Goal: Contribute content: Add original content to the website for others to see

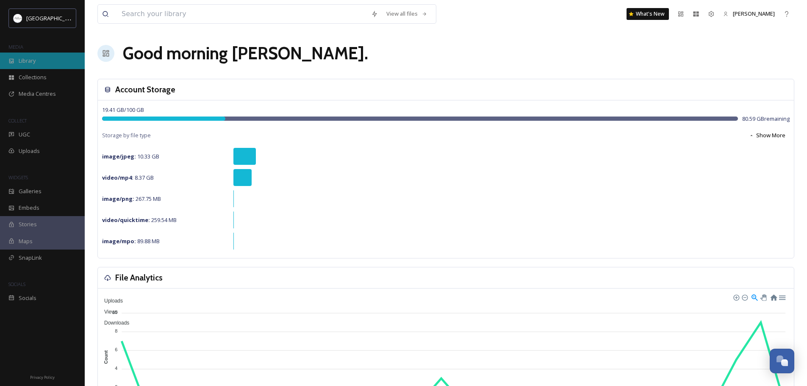
click at [28, 61] on span "Library" at bounding box center [27, 61] width 17 height 8
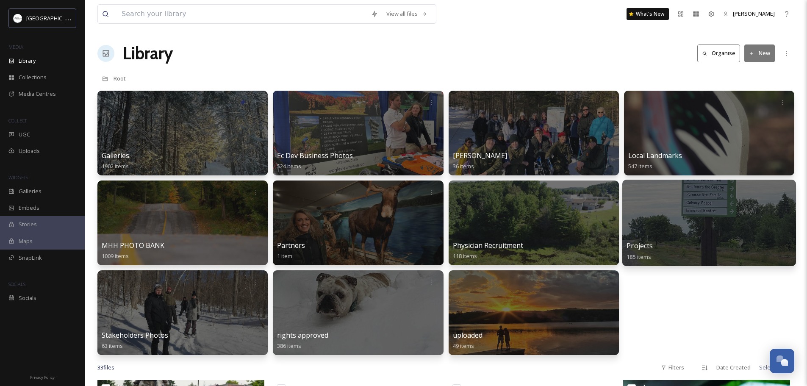
click at [733, 235] on div at bounding box center [709, 223] width 174 height 86
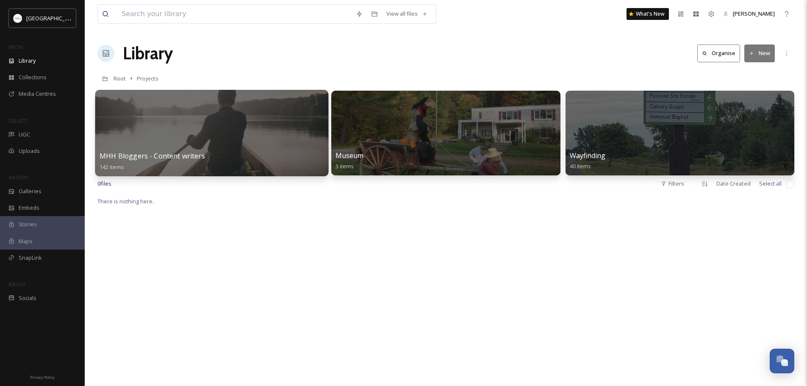
click at [218, 121] on div at bounding box center [211, 133] width 233 height 86
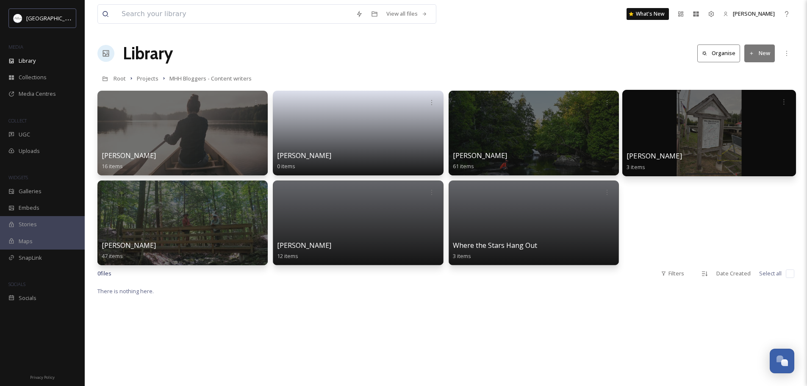
click at [688, 132] on div at bounding box center [709, 133] width 174 height 86
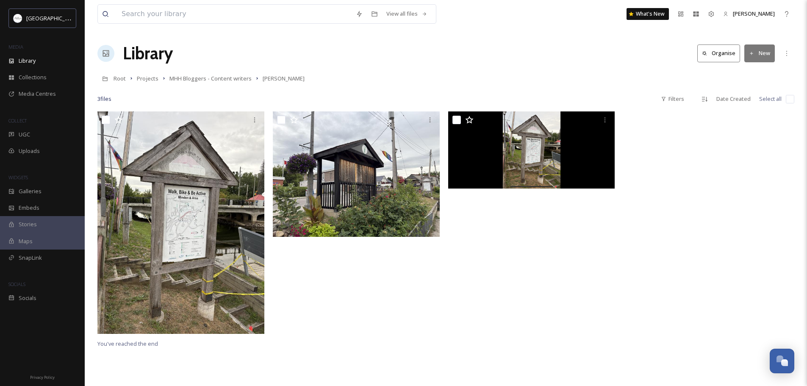
click at [502, 66] on div "View all files What's New [PERSON_NAME] Library Organise New Root Projects MHH …" at bounding box center [446, 248] width 722 height 497
click at [751, 54] on icon at bounding box center [751, 53] width 3 height 3
click at [750, 73] on span "File Upload" at bounding box center [756, 73] width 28 height 8
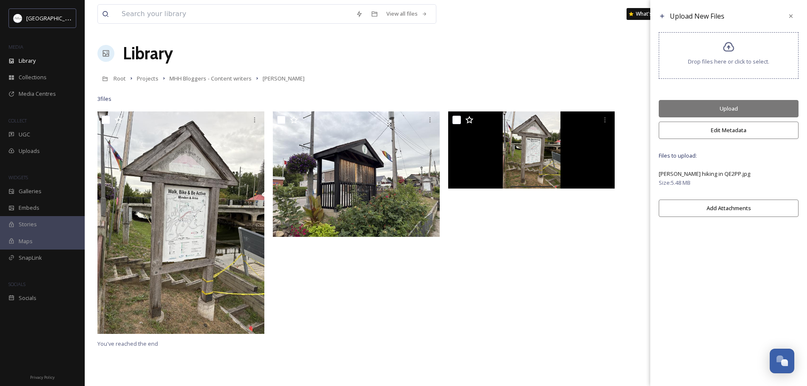
click at [727, 130] on button "Edit Metadata" at bounding box center [729, 130] width 140 height 17
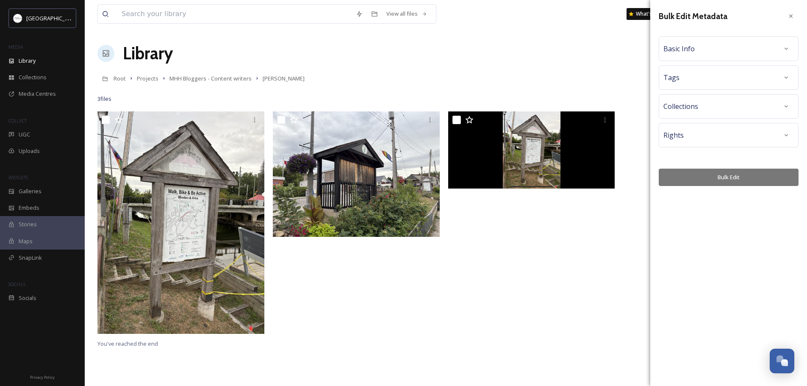
click at [709, 75] on div "Tags" at bounding box center [728, 77] width 130 height 15
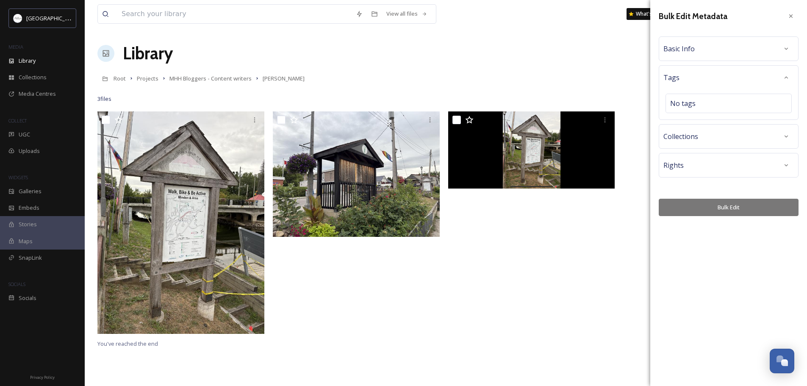
click at [704, 48] on div "Basic Info" at bounding box center [728, 48] width 130 height 15
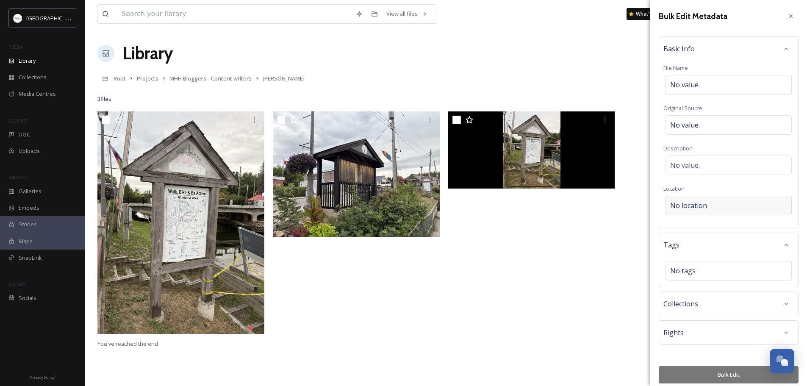
click at [713, 207] on div "No location" at bounding box center [728, 205] width 126 height 19
click at [715, 204] on input at bounding box center [728, 205] width 125 height 19
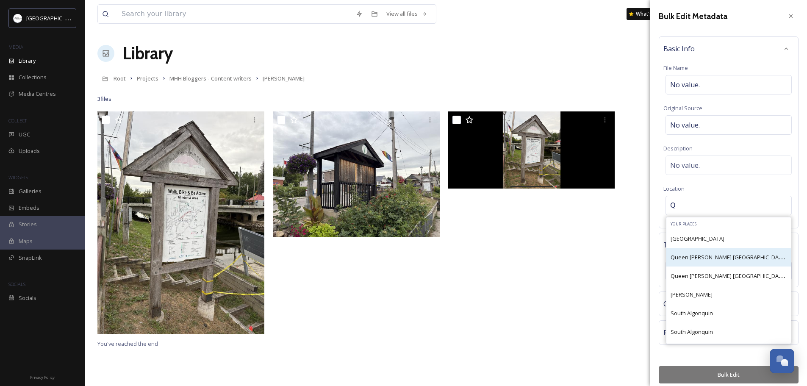
type input "Q"
click at [717, 256] on span "Queen [PERSON_NAME] [GEOGRAPHIC_DATA] - Head Lake Boat Launch Access Point" at bounding box center [776, 257] width 213 height 8
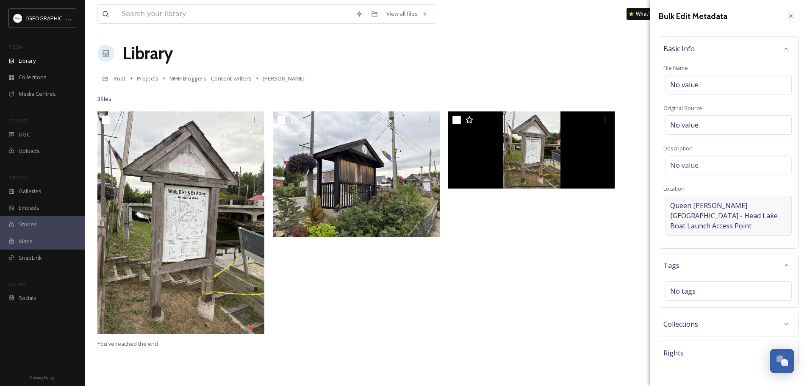
click at [741, 227] on span "Queen [PERSON_NAME] [GEOGRAPHIC_DATA] - Head Lake Boat Launch Access Point" at bounding box center [728, 215] width 117 height 30
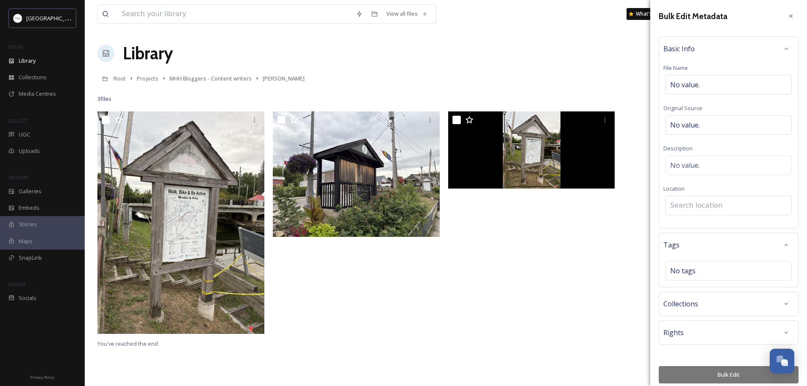
click at [707, 207] on input at bounding box center [728, 205] width 125 height 19
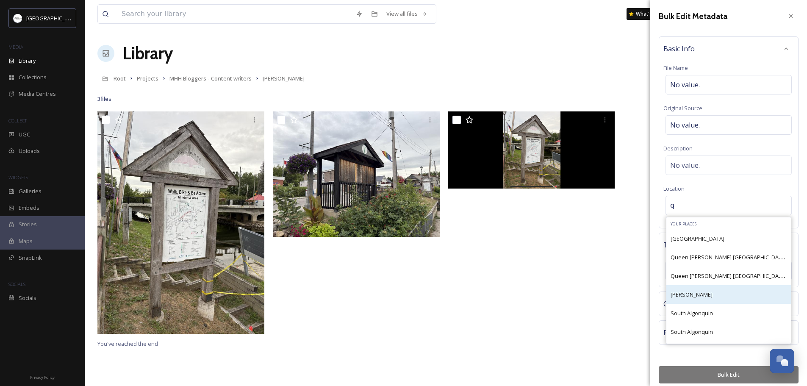
type input "q"
click at [712, 294] on span "[PERSON_NAME]" at bounding box center [691, 295] width 42 height 8
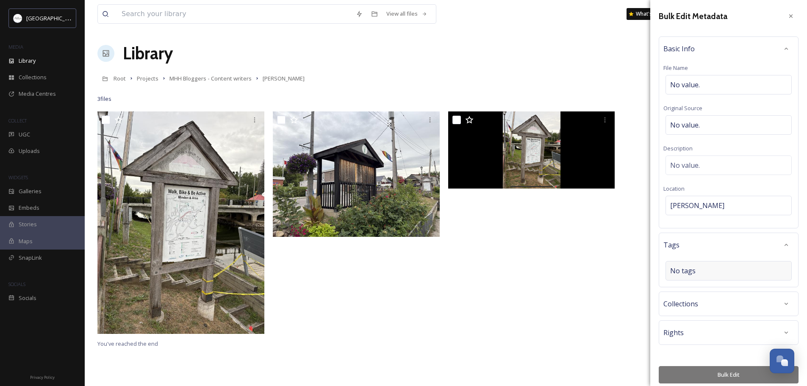
click at [699, 272] on div "No tags" at bounding box center [728, 270] width 126 height 19
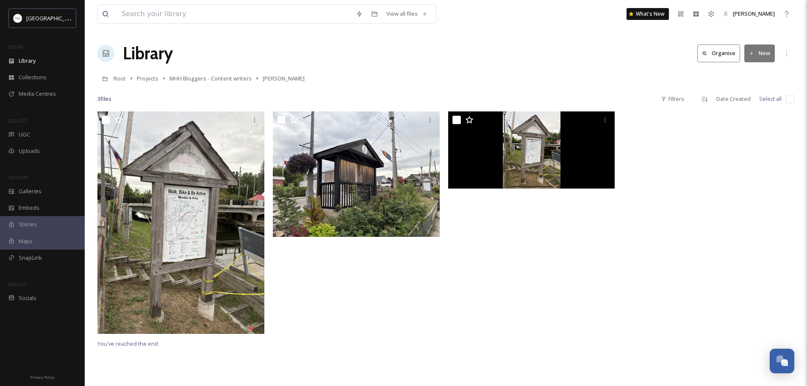
click at [602, 254] on div at bounding box center [533, 224] width 171 height 227
click at [751, 54] on icon at bounding box center [751, 53] width 3 height 3
click at [751, 75] on span "File Upload" at bounding box center [756, 73] width 28 height 8
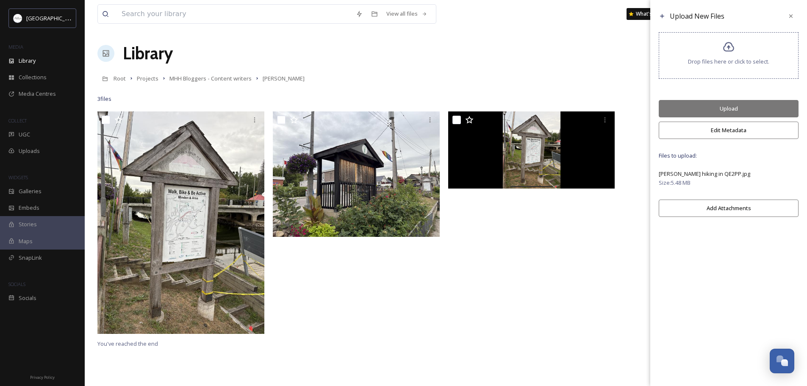
click at [720, 132] on button "Edit Metadata" at bounding box center [729, 130] width 140 height 17
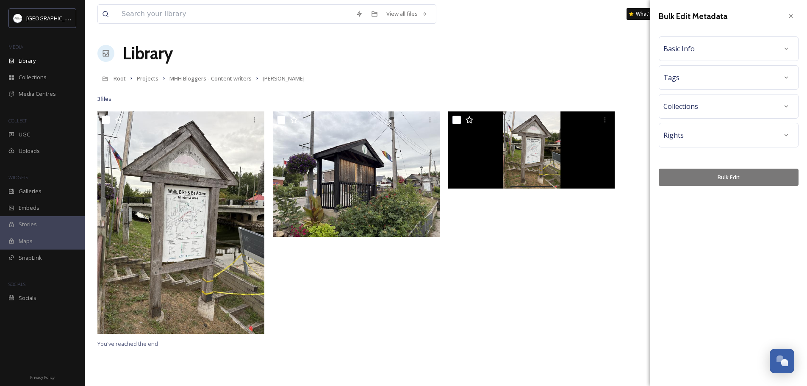
click at [720, 219] on div "Bulk Edit Metadata Basic Info Tags Collections Rights Bulk Edit" at bounding box center [728, 193] width 157 height 386
click at [786, 14] on div at bounding box center [790, 15] width 15 height 15
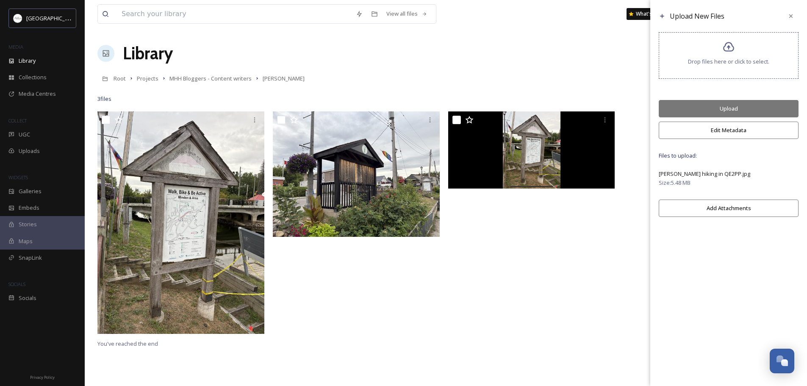
click at [725, 108] on button "Upload" at bounding box center [729, 108] width 140 height 17
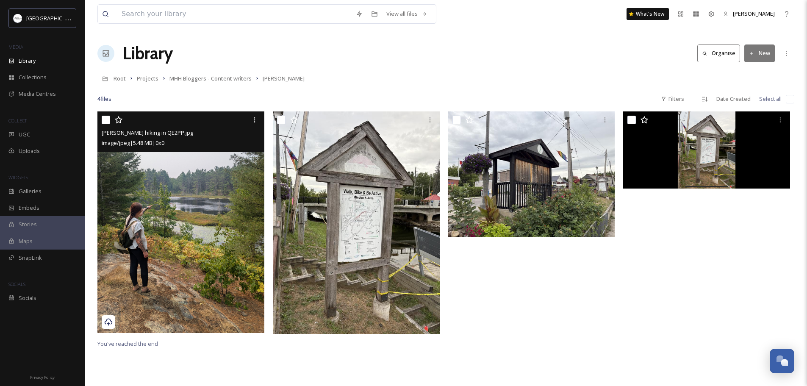
click at [182, 229] on img at bounding box center [180, 221] width 167 height 221
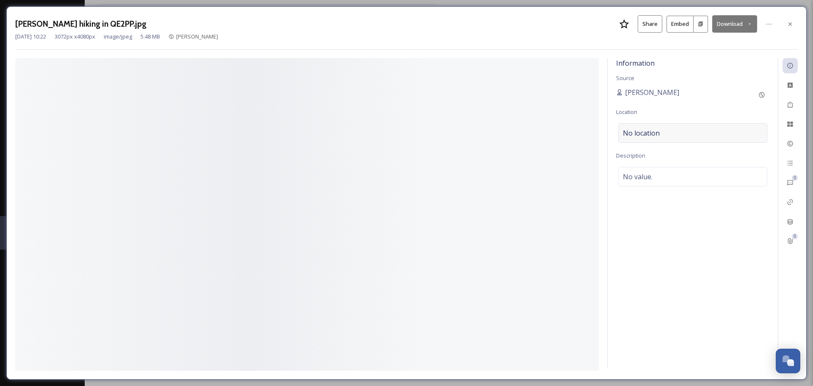
click at [670, 136] on div "No location" at bounding box center [692, 132] width 149 height 19
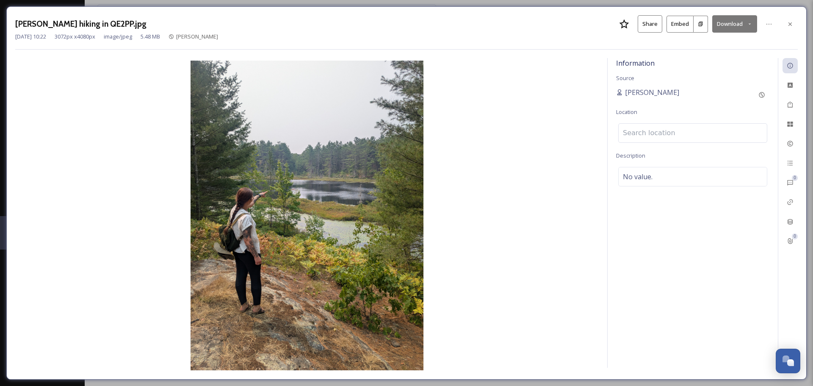
click at [654, 133] on input at bounding box center [693, 133] width 148 height 19
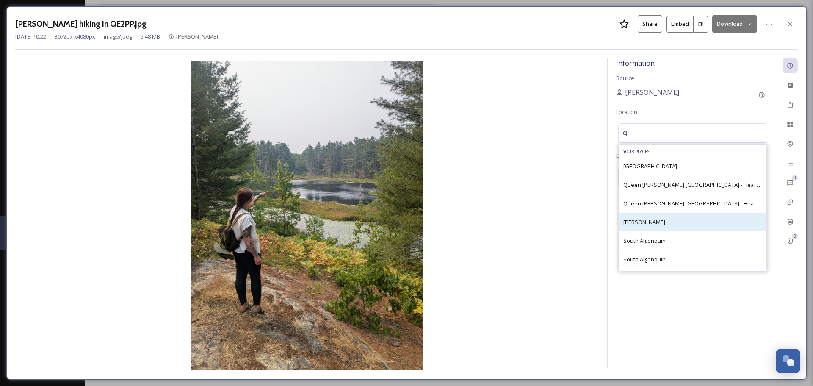
type input "q"
click at [665, 222] on span "[PERSON_NAME]" at bounding box center [644, 222] width 42 height 8
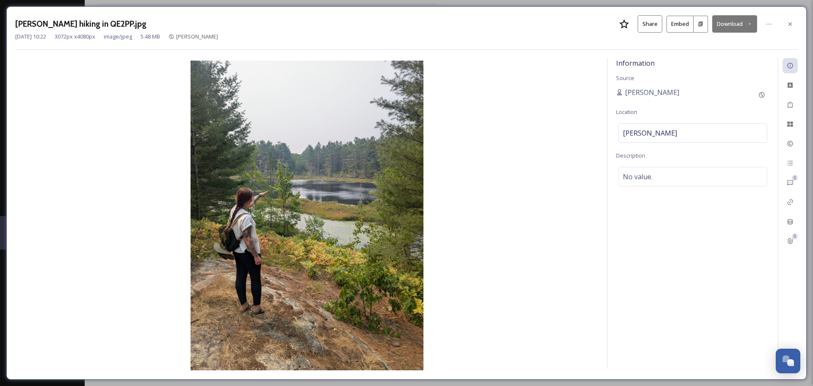
click at [720, 66] on div "Information Source [PERSON_NAME] Location [PERSON_NAME] Description No value." at bounding box center [693, 213] width 170 height 310
click at [789, 102] on icon at bounding box center [790, 105] width 5 height 6
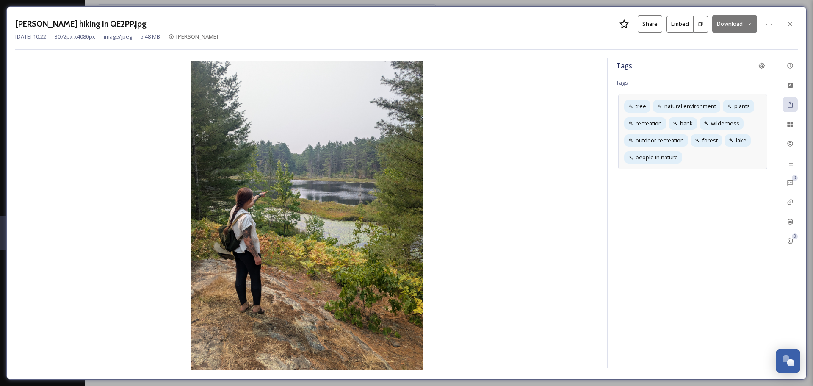
click at [700, 158] on div "tree natural environment plants recreation bank wilderness outdoor recreation f…" at bounding box center [692, 131] width 149 height 75
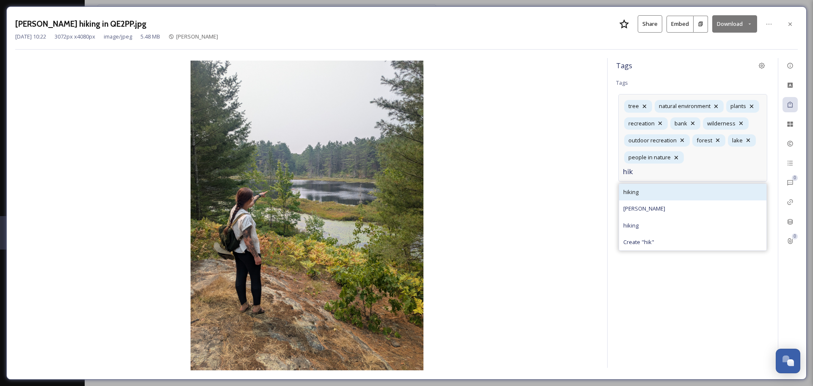
type input "hik"
click at [651, 184] on div "hiking" at bounding box center [692, 192] width 147 height 17
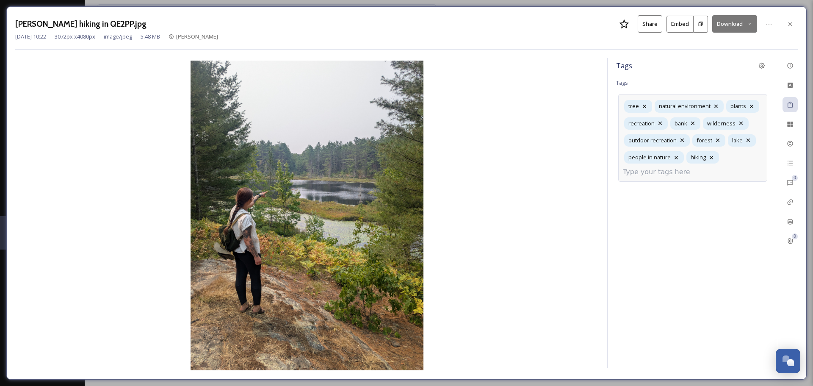
click at [734, 158] on div "tree natural environment plants recreation bank wilderness outdoor recreation f…" at bounding box center [692, 138] width 149 height 88
click at [670, 172] on input at bounding box center [665, 172] width 85 height 10
type input "q"
click at [587, 125] on img at bounding box center [307, 216] width 584 height 310
click at [789, 124] on icon at bounding box center [790, 124] width 6 height 5
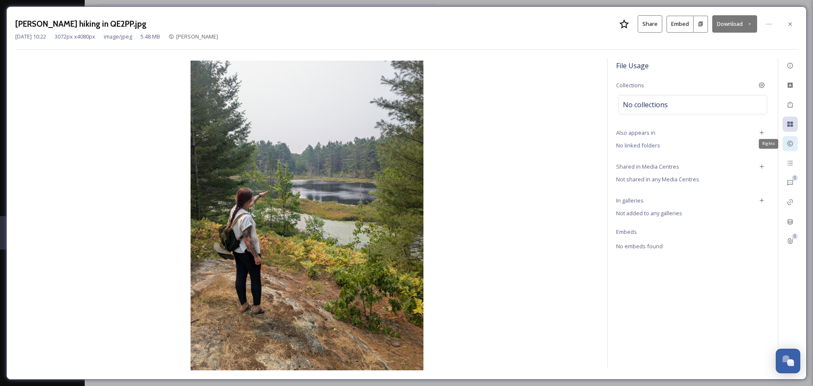
click at [789, 147] on icon at bounding box center [790, 143] width 7 height 7
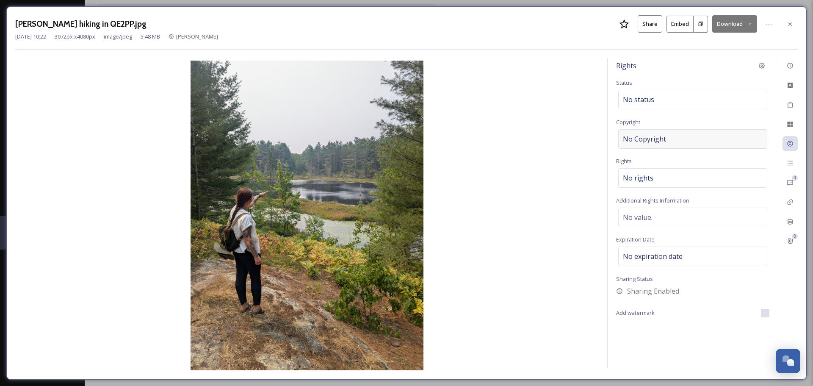
click at [670, 140] on div "No Copyright" at bounding box center [692, 138] width 149 height 19
type input "HH"
click at [588, 121] on img at bounding box center [307, 216] width 584 height 310
click at [790, 66] on icon at bounding box center [790, 65] width 7 height 7
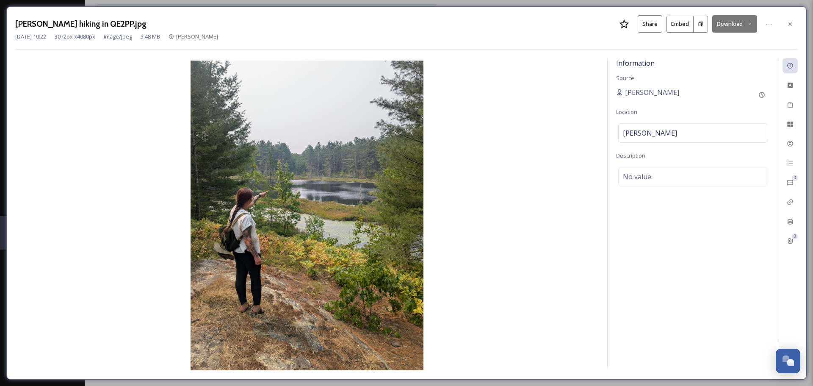
click at [528, 36] on div "[DATE] 10:22 3072 px x 4080 px image/jpeg 5.48 MB [PERSON_NAME]" at bounding box center [406, 37] width 783 height 8
click at [790, 26] on icon at bounding box center [790, 24] width 7 height 7
